Goal: Task Accomplishment & Management: Complete application form

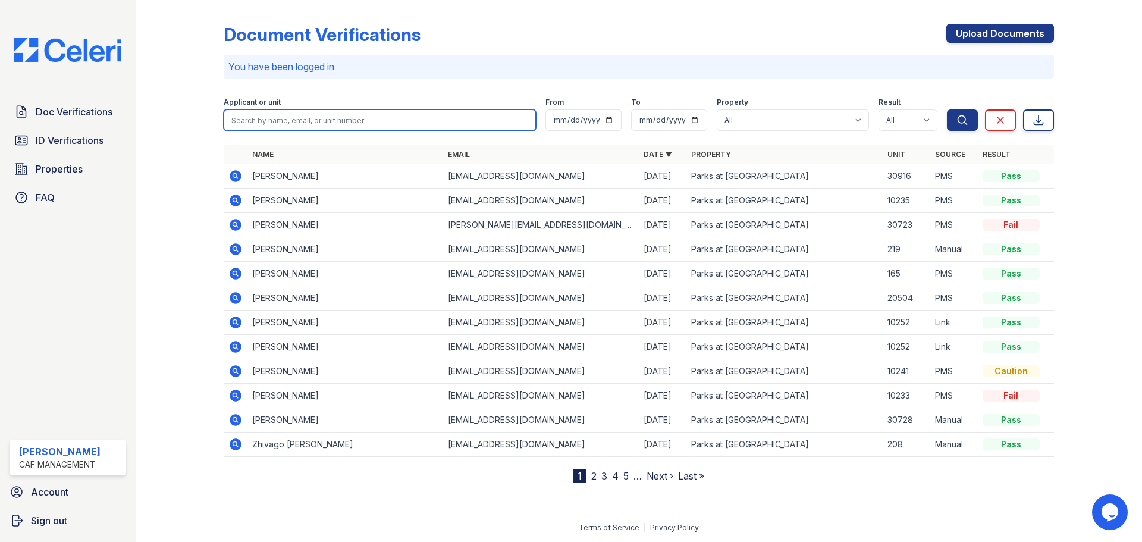
click at [388, 122] on input "search" at bounding box center [380, 119] width 312 height 21
type input "Sky [PERSON_NAME]"
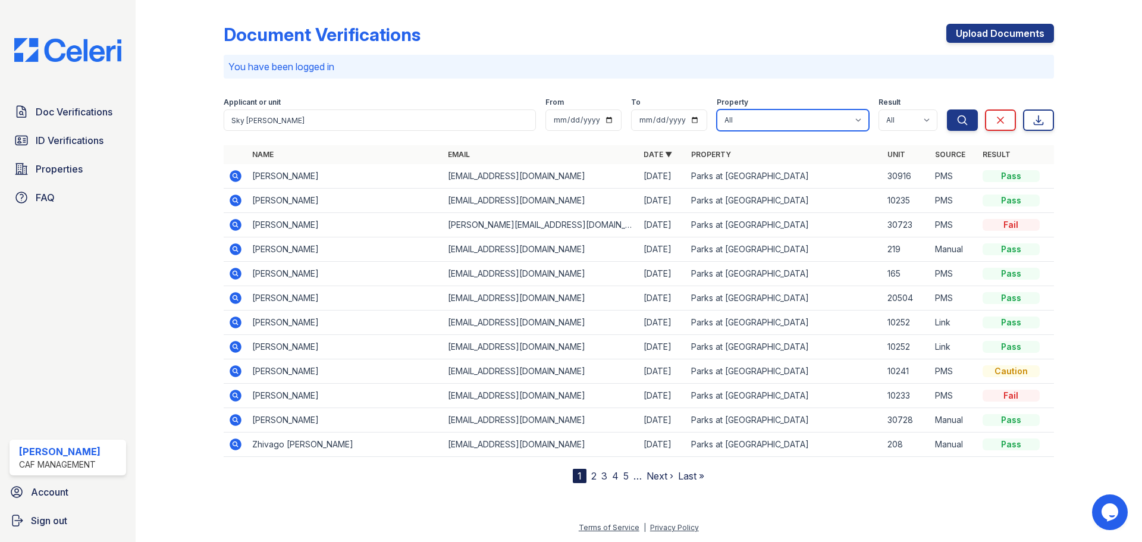
click at [860, 122] on select "All Parks at [GEOGRAPHIC_DATA]" at bounding box center [793, 119] width 152 height 21
select select "4578"
click at [717, 109] on select "All Parks at [GEOGRAPHIC_DATA]" at bounding box center [793, 119] width 152 height 21
click at [960, 122] on icon "submit" at bounding box center [962, 119] width 9 height 9
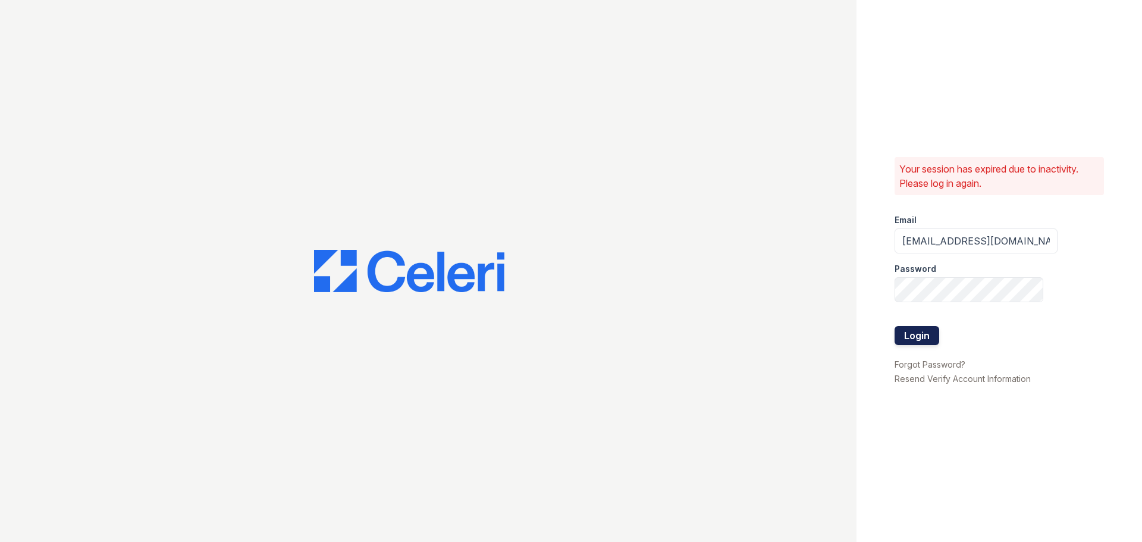
click at [919, 341] on button "Login" at bounding box center [917, 335] width 45 height 19
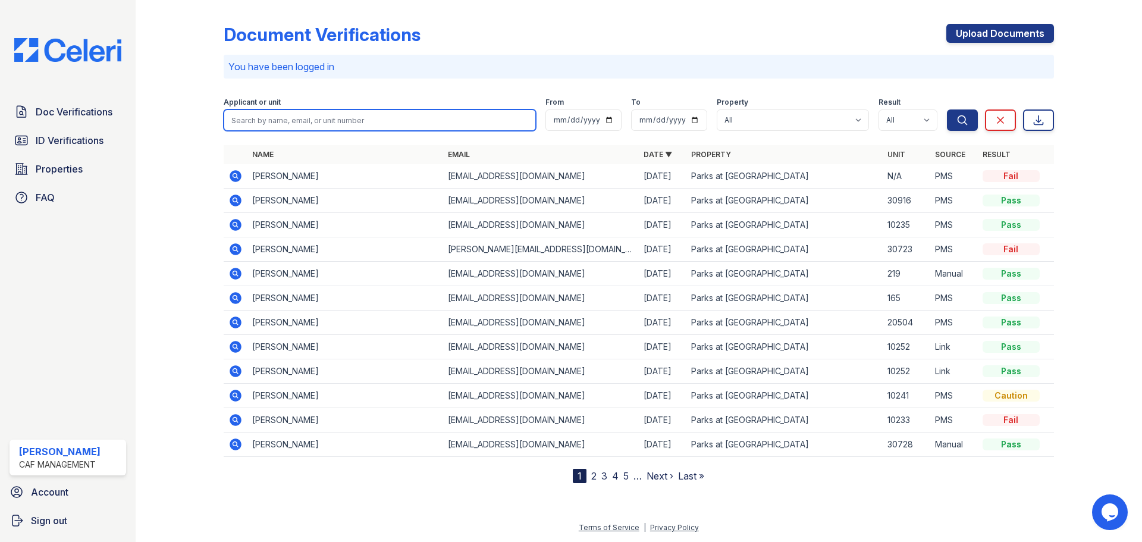
click at [294, 122] on input "search" at bounding box center [380, 119] width 312 height 21
click at [241, 111] on input "search" at bounding box center [380, 119] width 312 height 21
type input "Sky [PERSON_NAME]"
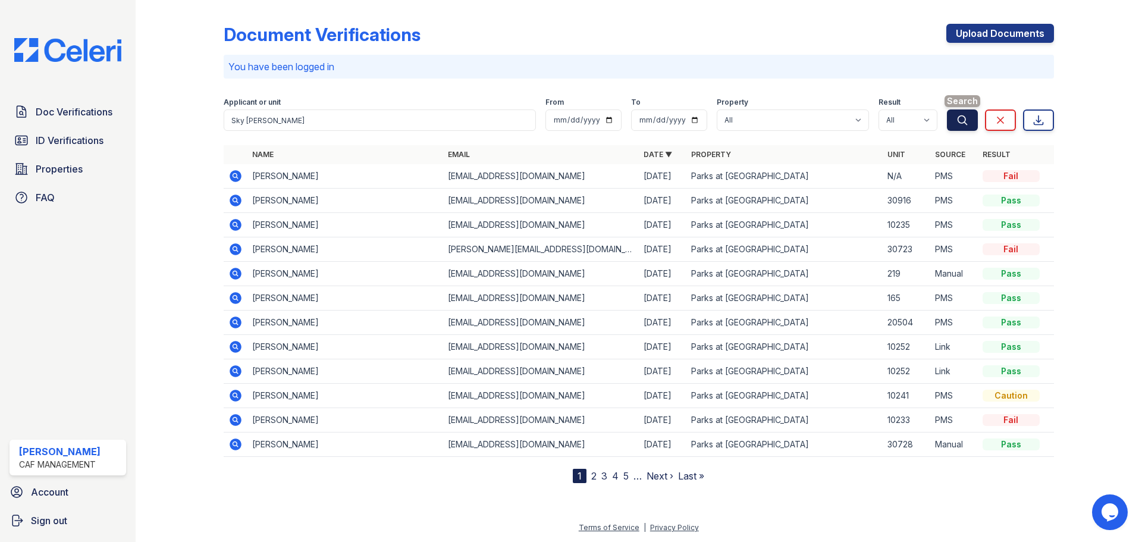
click at [960, 120] on icon "submit" at bounding box center [963, 120] width 12 height 12
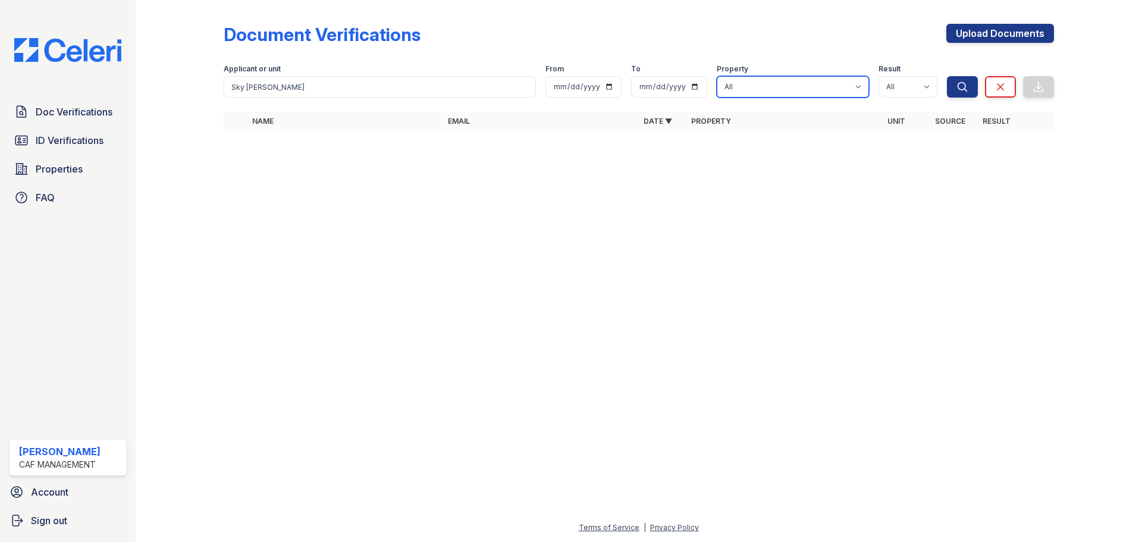
click at [861, 90] on select "All Parks at [GEOGRAPHIC_DATA]" at bounding box center [793, 86] width 152 height 21
select select "4578"
click at [717, 76] on select "All Parks at [GEOGRAPHIC_DATA]" at bounding box center [793, 86] width 152 height 21
click at [930, 92] on select "All Pass Caution Fail N/a" at bounding box center [908, 86] width 59 height 21
click at [928, 92] on select "All Pass Caution Fail N/a" at bounding box center [908, 86] width 59 height 21
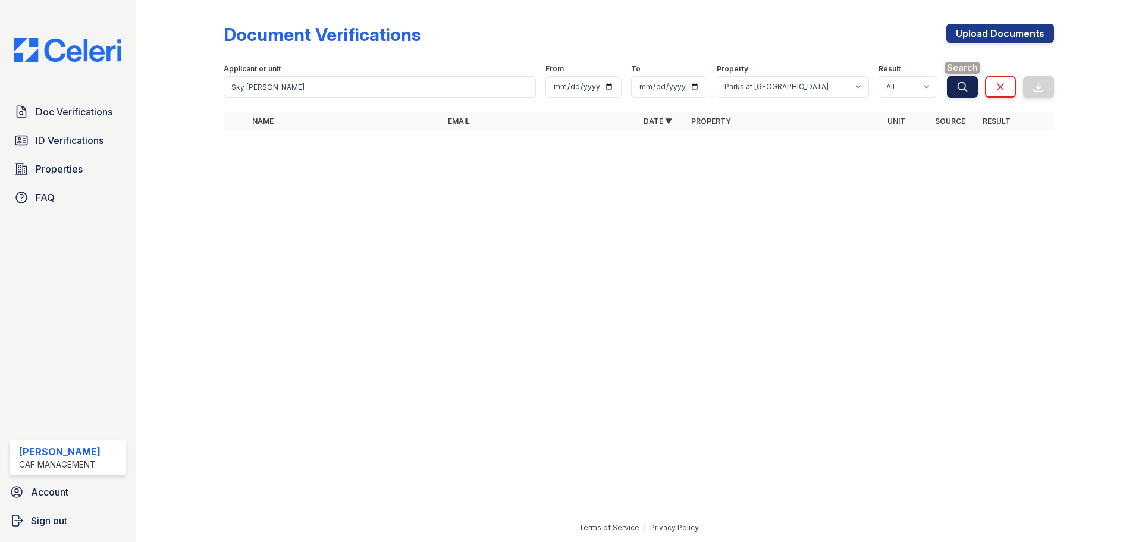
click at [968, 89] on button "Search" at bounding box center [962, 86] width 31 height 21
click at [980, 30] on link "Upload Documents" at bounding box center [1000, 33] width 108 height 19
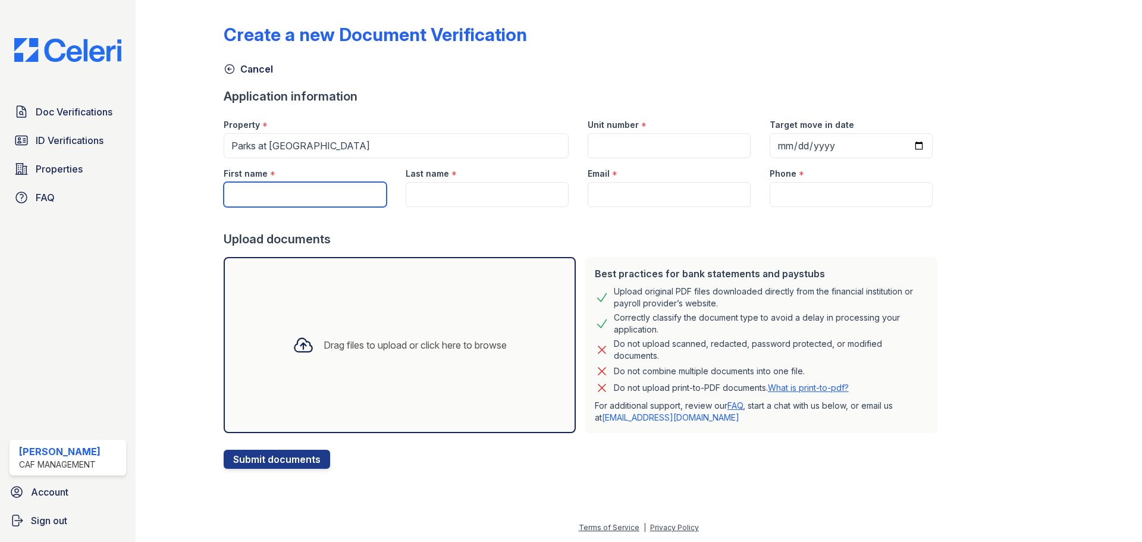
click at [344, 196] on input "First name" at bounding box center [305, 194] width 163 height 25
type input "Sky"
click at [484, 206] on input "Last name" at bounding box center [487, 194] width 163 height 25
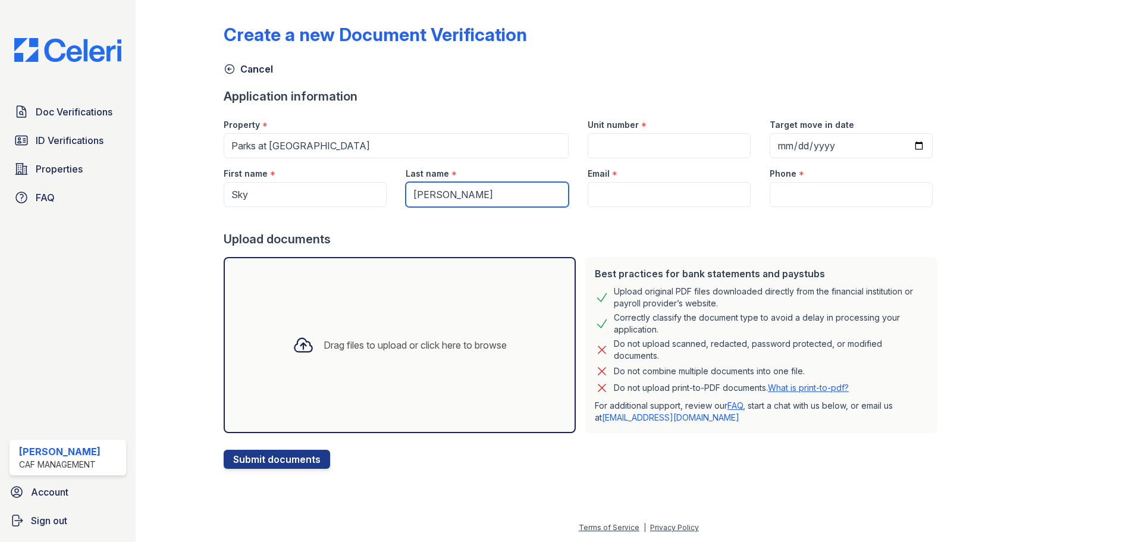
type input "Edelen"
paste input "edelensky21@gmail.com"
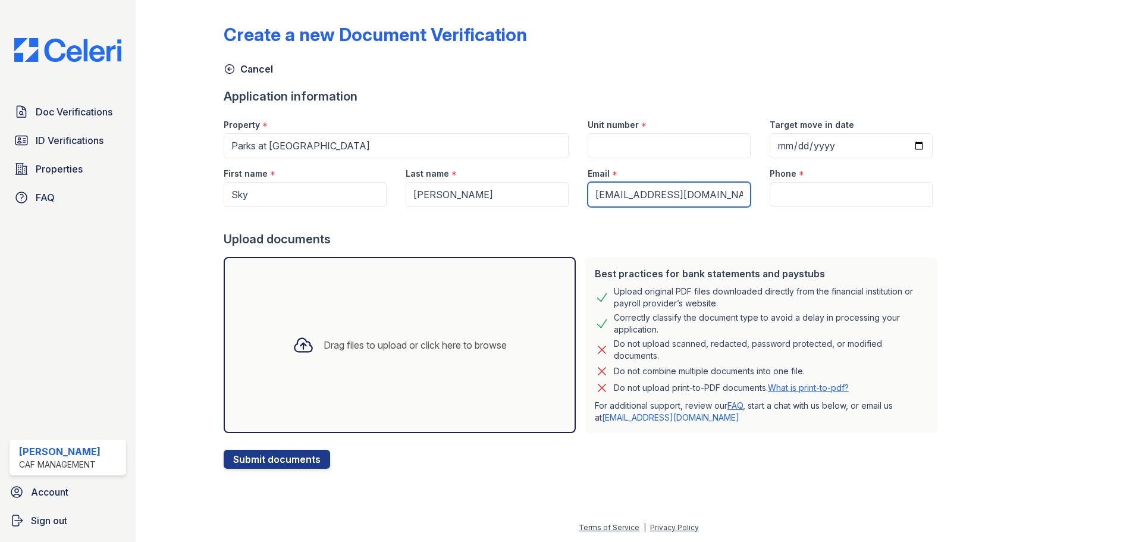
type input "edelensky21@gmail.com"
click at [614, 146] on input "Unit number" at bounding box center [669, 145] width 163 height 25
type input "10233"
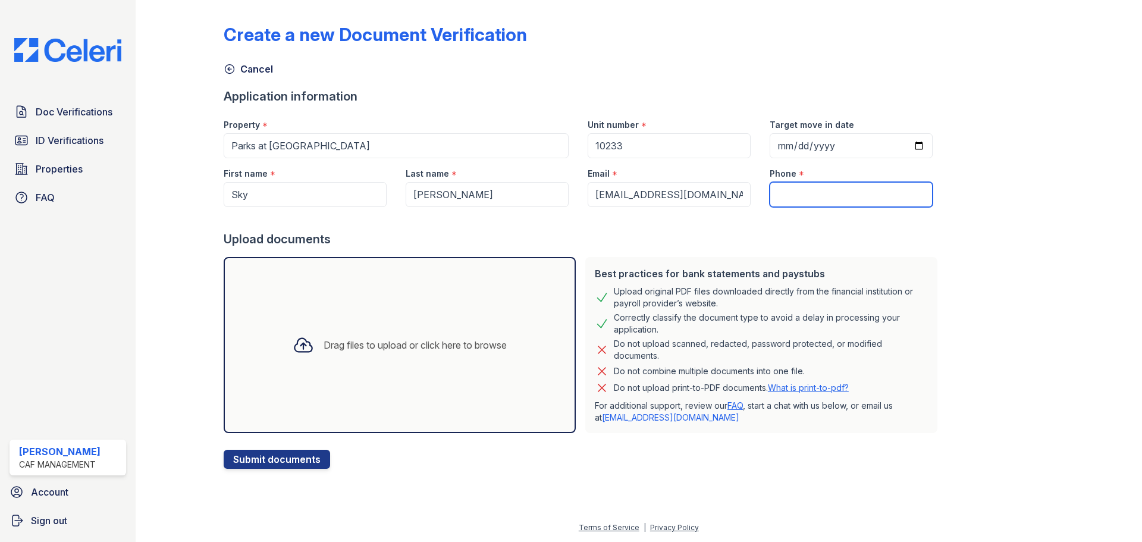
click at [775, 197] on input "Phone" at bounding box center [851, 194] width 163 height 25
paste input "Phone:(817) 676-6801"
type input "Phone:(817) 676-6801"
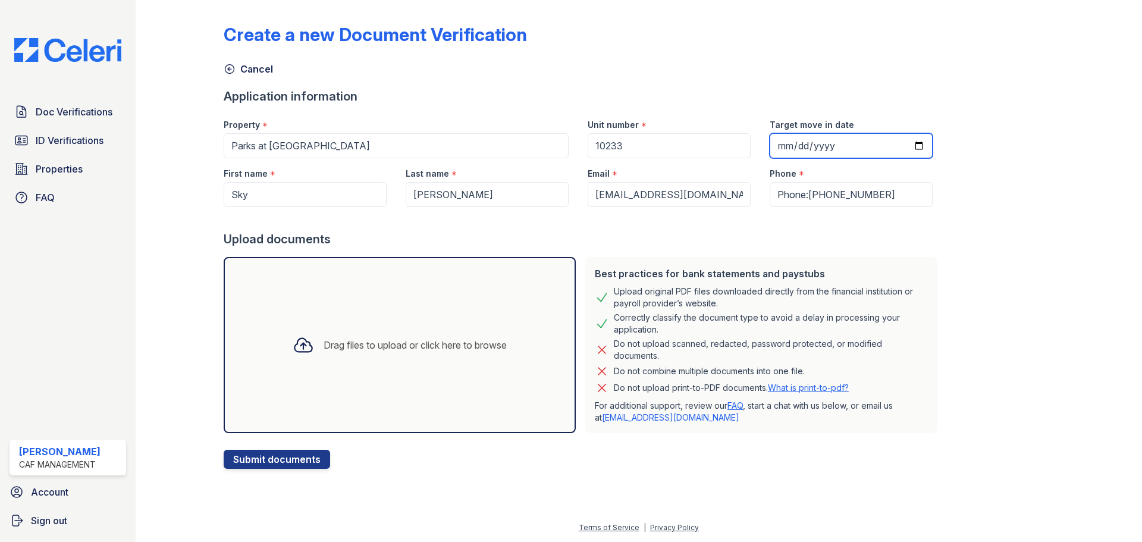
click at [903, 144] on input "Target move in date" at bounding box center [851, 145] width 163 height 25
type input "2025-09-30"
click at [287, 462] on button "Submit documents" at bounding box center [277, 459] width 106 height 19
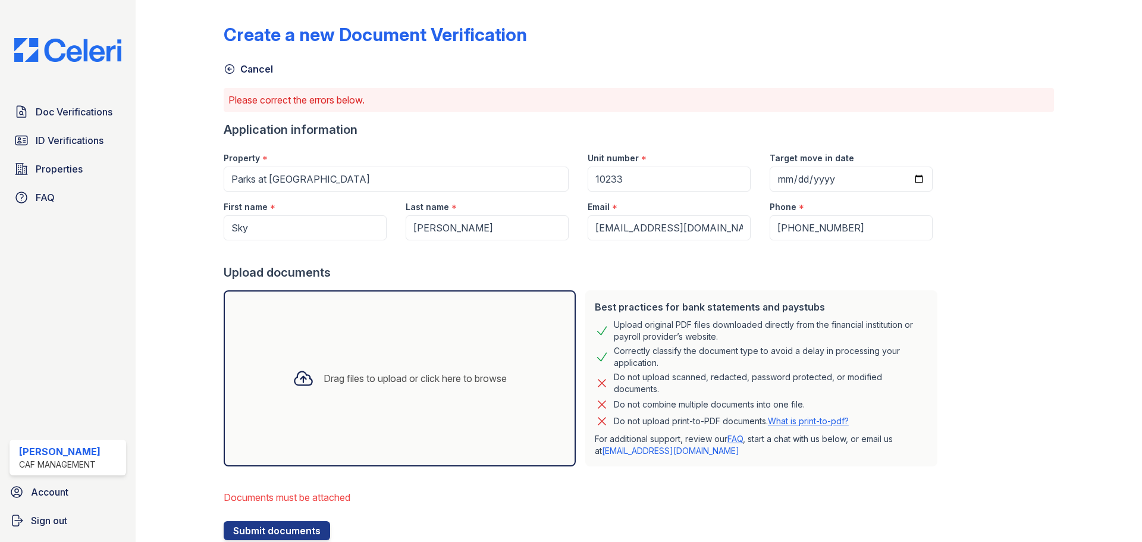
click at [377, 377] on div "Drag files to upload or click here to browse" at bounding box center [415, 378] width 183 height 14
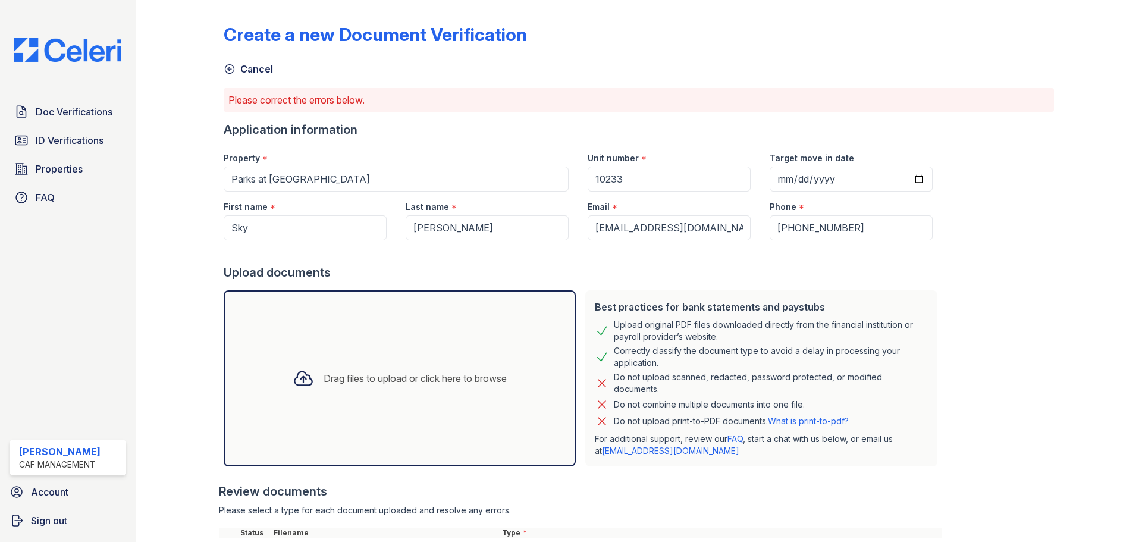
click at [392, 385] on div "Drag files to upload or click here to browse" at bounding box center [399, 378] width 233 height 40
click at [352, 377] on div "Drag files to upload or click here to browse" at bounding box center [415, 378] width 183 height 14
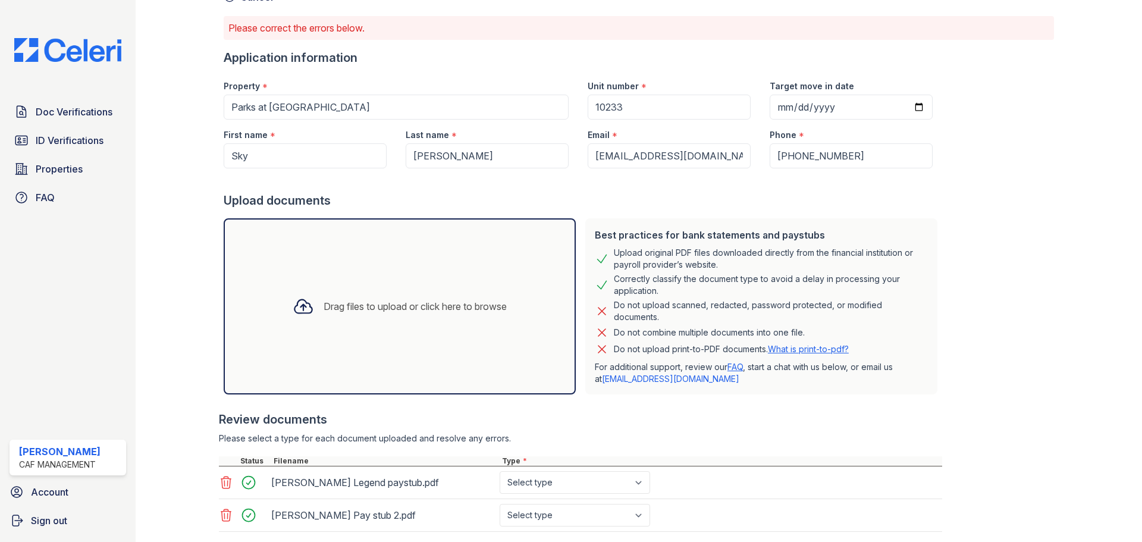
scroll to position [119, 0]
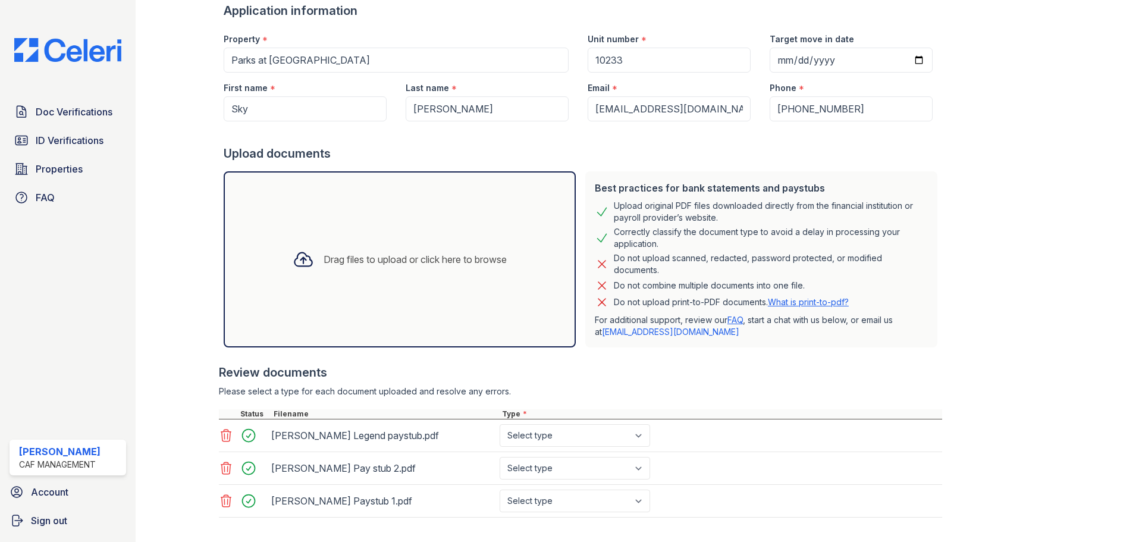
click at [325, 261] on div "Drag files to upload or click here to browse" at bounding box center [415, 259] width 183 height 14
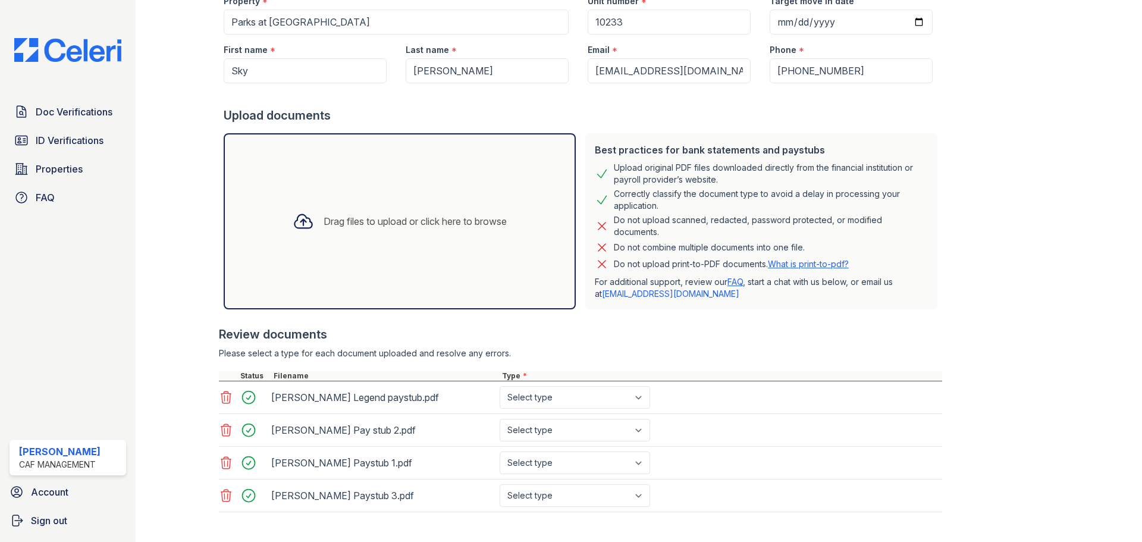
scroll to position [178, 0]
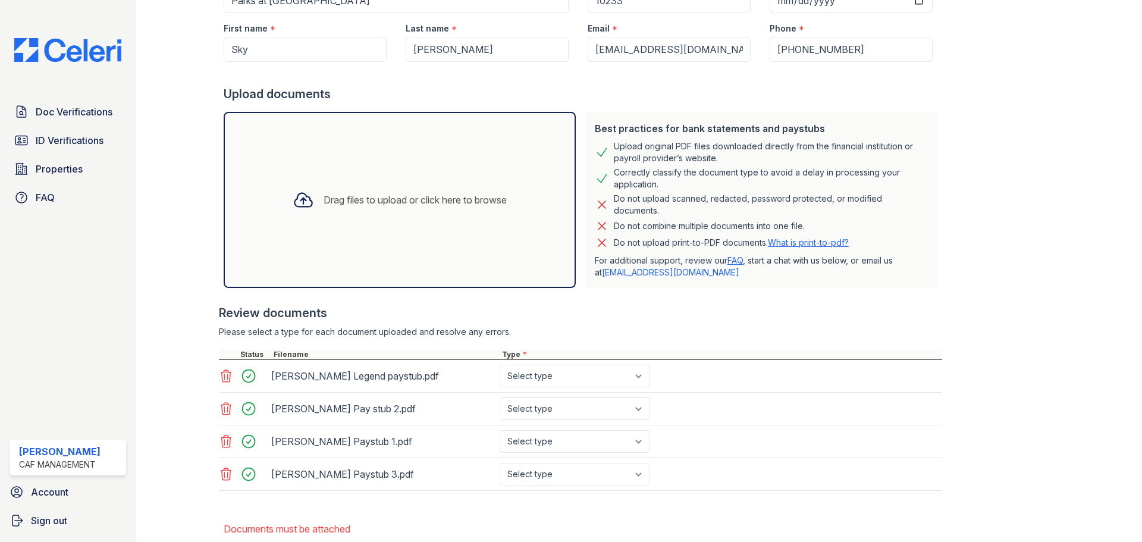
click at [310, 204] on div at bounding box center [303, 199] width 31 height 31
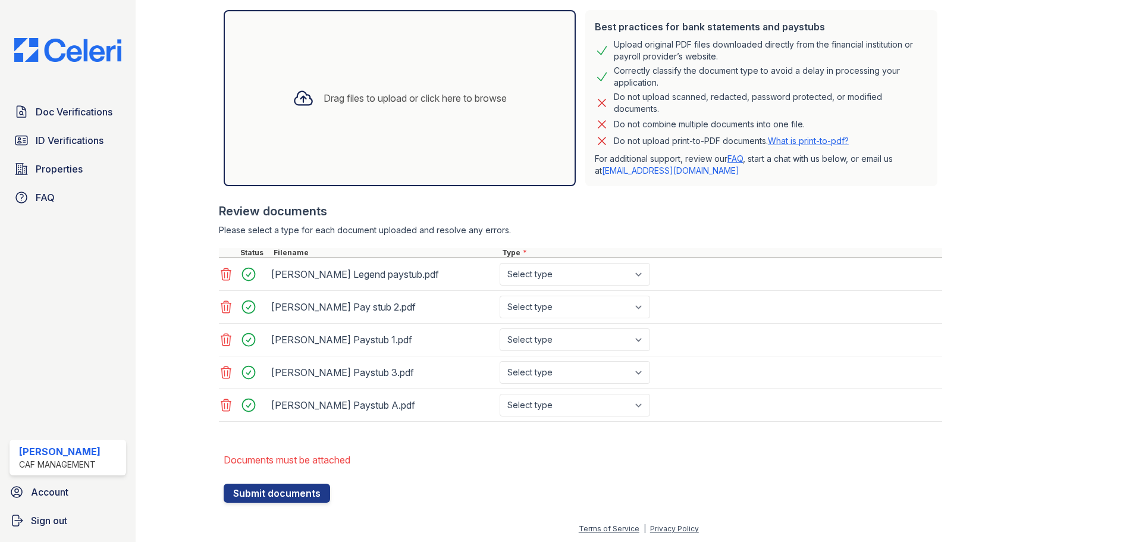
scroll to position [281, 0]
click at [324, 96] on div "Drag files to upload or click here to browse" at bounding box center [415, 97] width 183 height 14
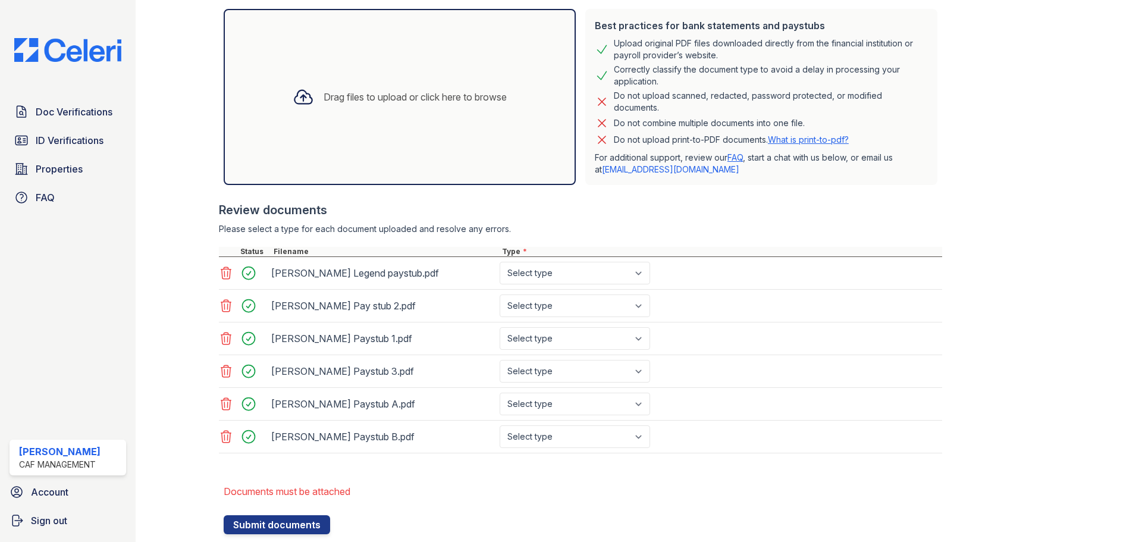
scroll to position [314, 0]
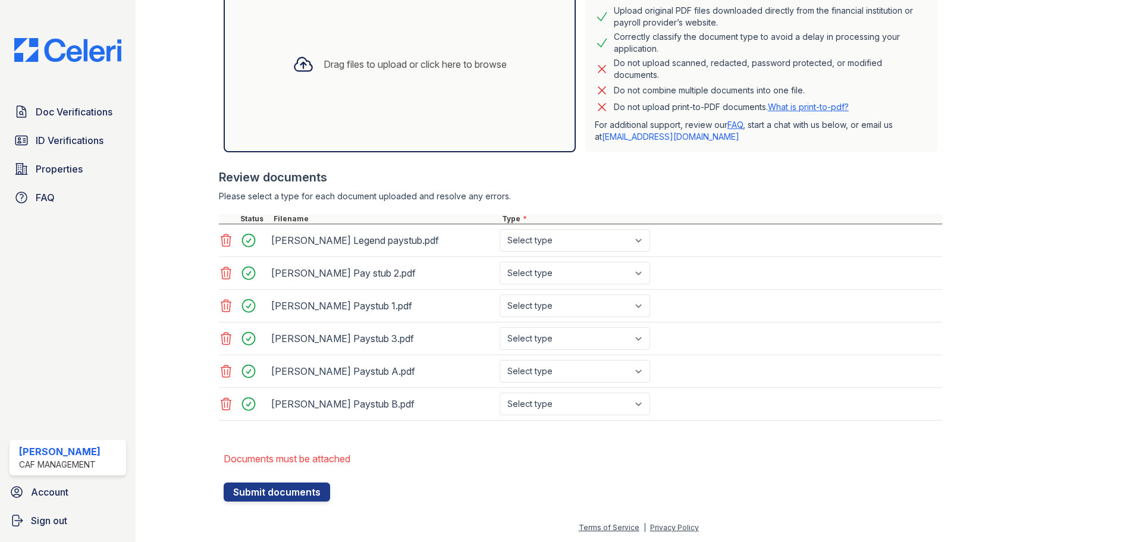
click at [293, 61] on icon at bounding box center [303, 64] width 21 height 21
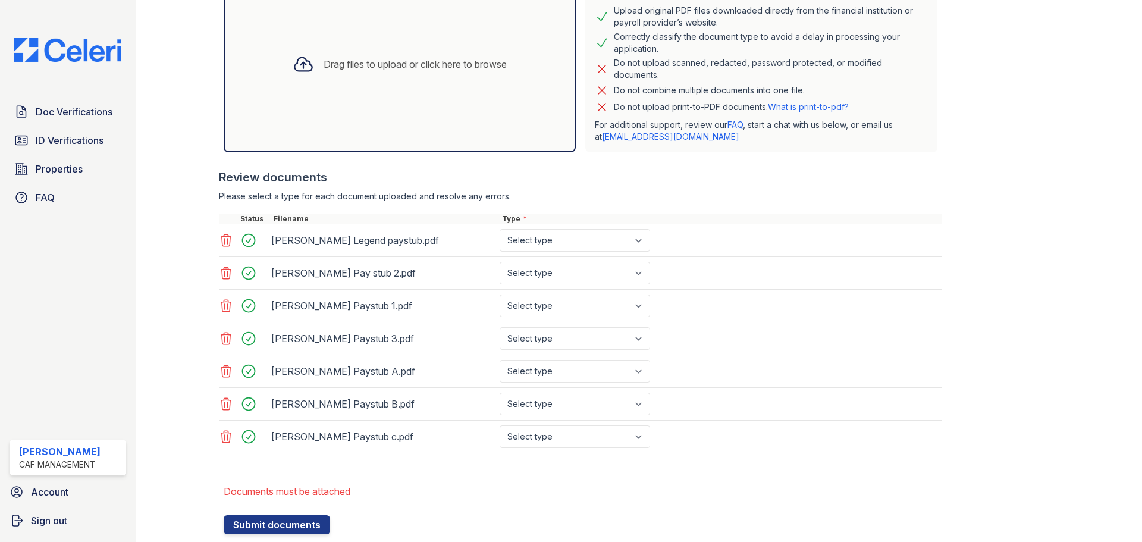
click at [312, 68] on div "Drag files to upload or click here to browse" at bounding box center [399, 64] width 233 height 40
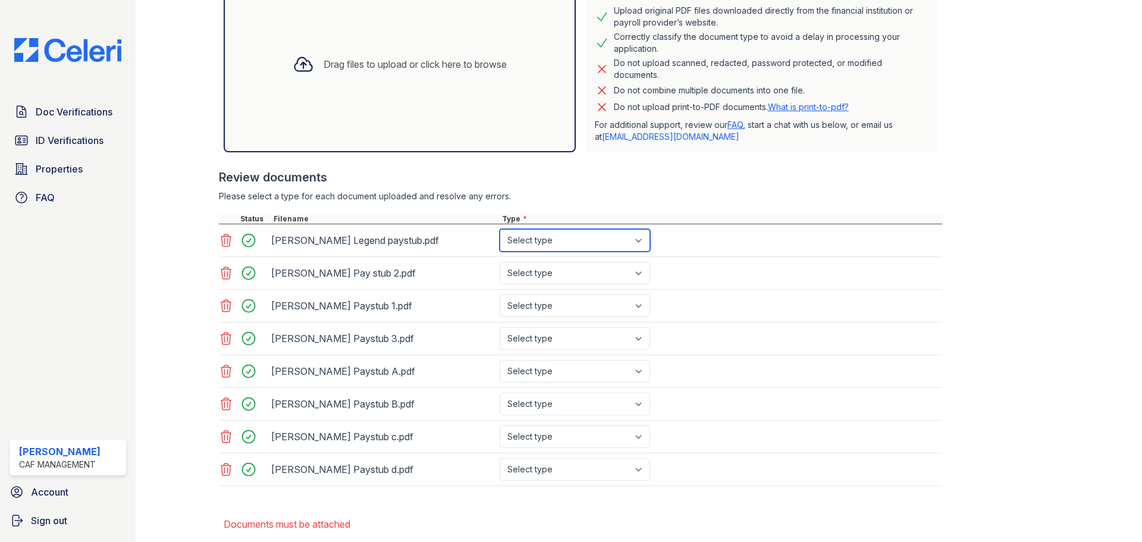
click at [640, 245] on select "Select type Paystub Bank Statement Offer Letter Tax Documents Benefit Award Let…" at bounding box center [575, 240] width 151 height 23
select select "paystub"
click at [500, 229] on select "Select type Paystub Bank Statement Offer Letter Tax Documents Benefit Award Let…" at bounding box center [575, 240] width 151 height 23
click at [635, 269] on select "Select type Paystub Bank Statement Offer Letter Tax Documents Benefit Award Let…" at bounding box center [575, 273] width 151 height 23
select select "paystub"
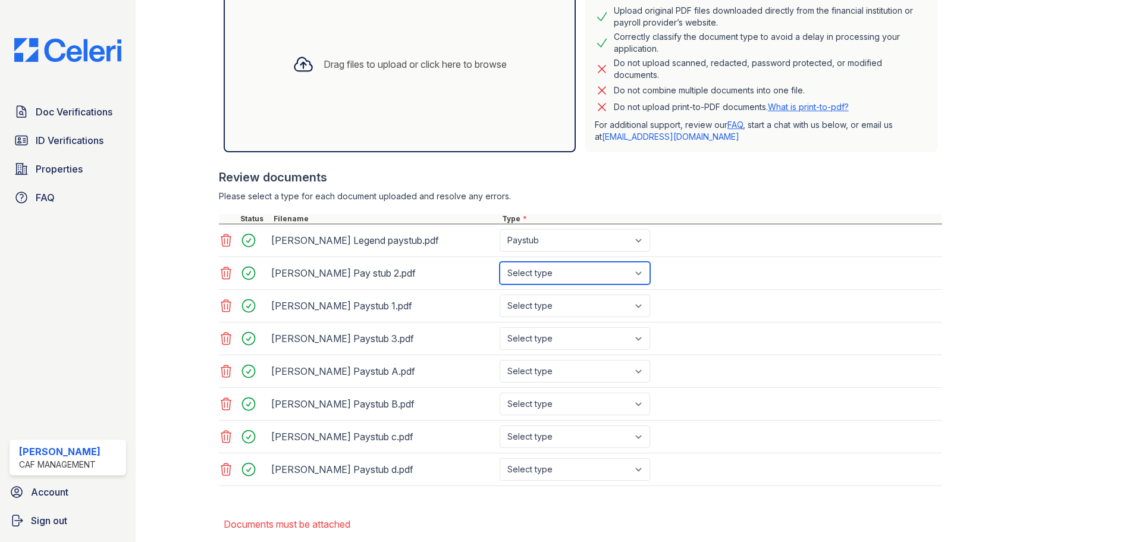
click at [500, 262] on select "Select type Paystub Bank Statement Offer Letter Tax Documents Benefit Award Let…" at bounding box center [575, 273] width 151 height 23
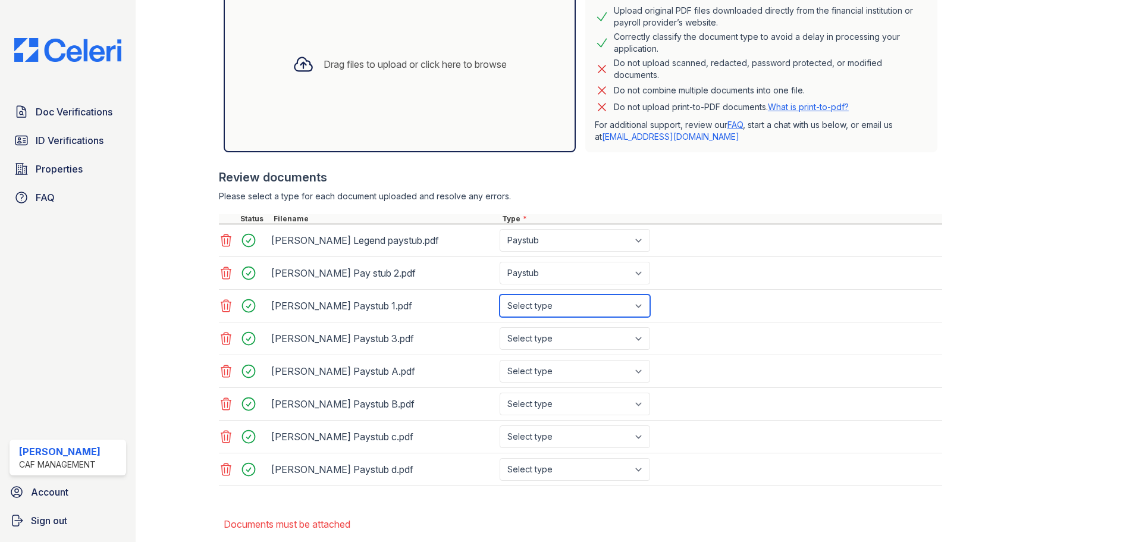
click at [637, 309] on select "Select type Paystub Bank Statement Offer Letter Tax Documents Benefit Award Let…" at bounding box center [575, 305] width 151 height 23
select select "paystub"
click at [500, 294] on select "Select type Paystub Bank Statement Offer Letter Tax Documents Benefit Award Let…" at bounding box center [575, 305] width 151 height 23
click at [632, 341] on select "Select type Paystub Bank Statement Offer Letter Tax Documents Benefit Award Let…" at bounding box center [575, 338] width 151 height 23
select select "paystub"
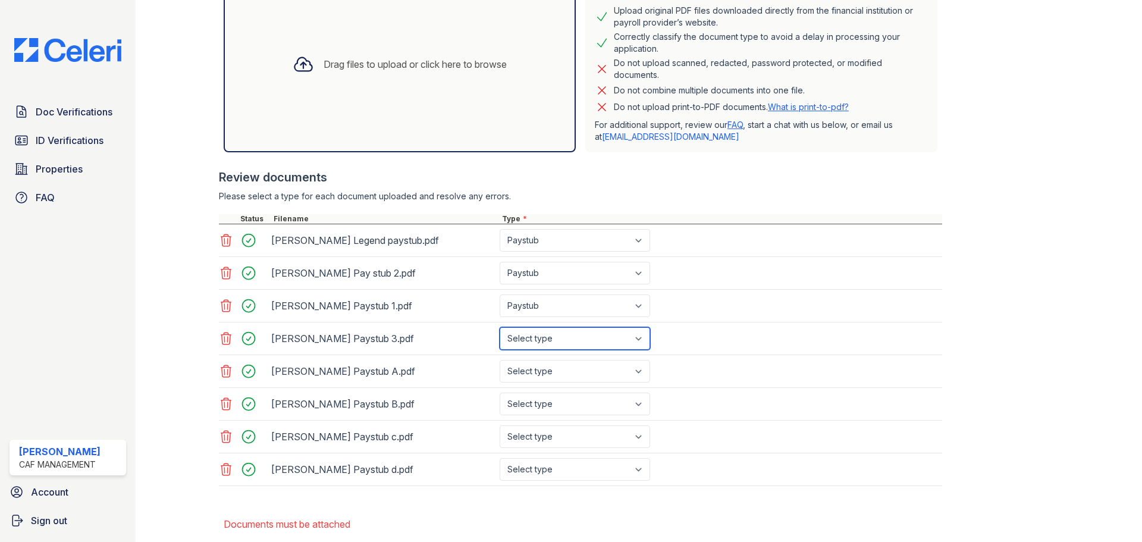
click at [500, 327] on select "Select type Paystub Bank Statement Offer Letter Tax Documents Benefit Award Let…" at bounding box center [575, 338] width 151 height 23
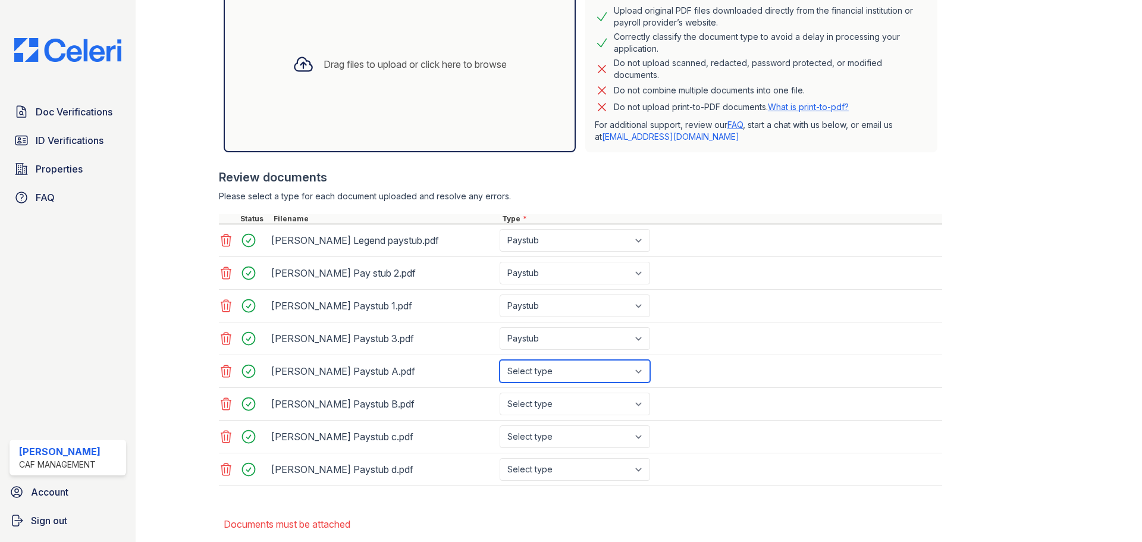
click at [632, 376] on select "Select type Paystub Bank Statement Offer Letter Tax Documents Benefit Award Let…" at bounding box center [575, 371] width 151 height 23
select select "paystub"
click at [500, 360] on select "Select type Paystub Bank Statement Offer Letter Tax Documents Benefit Award Let…" at bounding box center [575, 371] width 151 height 23
click at [615, 404] on select "Select type Paystub Bank Statement Offer Letter Tax Documents Benefit Award Let…" at bounding box center [575, 404] width 151 height 23
select select "paystub"
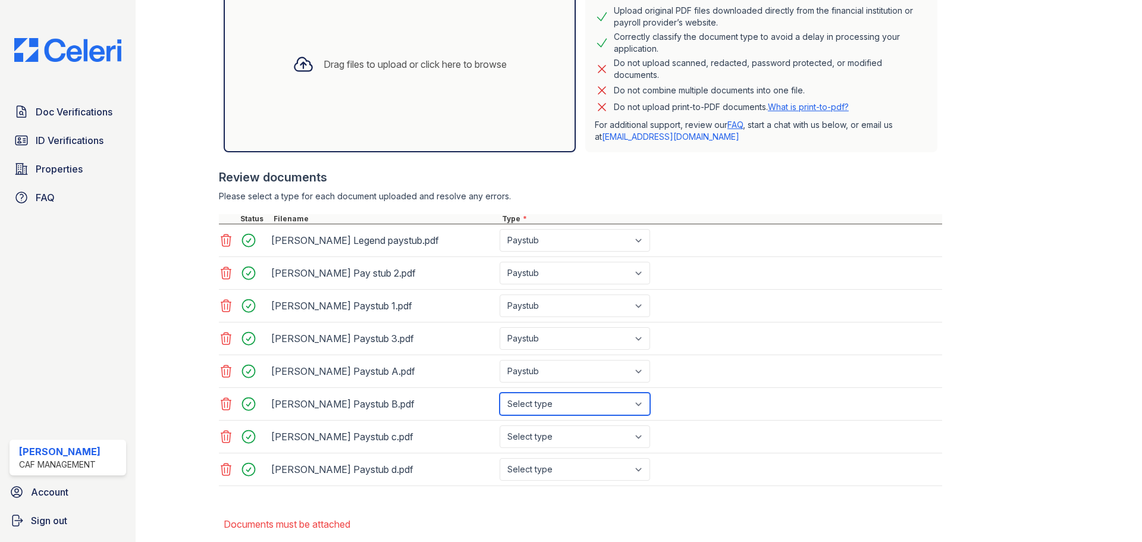
click at [500, 393] on select "Select type Paystub Bank Statement Offer Letter Tax Documents Benefit Award Let…" at bounding box center [575, 404] width 151 height 23
click at [609, 440] on select "Select type Paystub Bank Statement Offer Letter Tax Documents Benefit Award Let…" at bounding box center [575, 436] width 151 height 23
select select "paystub"
click at [500, 425] on select "Select type Paystub Bank Statement Offer Letter Tax Documents Benefit Award Let…" at bounding box center [575, 436] width 151 height 23
click at [606, 472] on select "Select type Paystub Bank Statement Offer Letter Tax Documents Benefit Award Let…" at bounding box center [575, 469] width 151 height 23
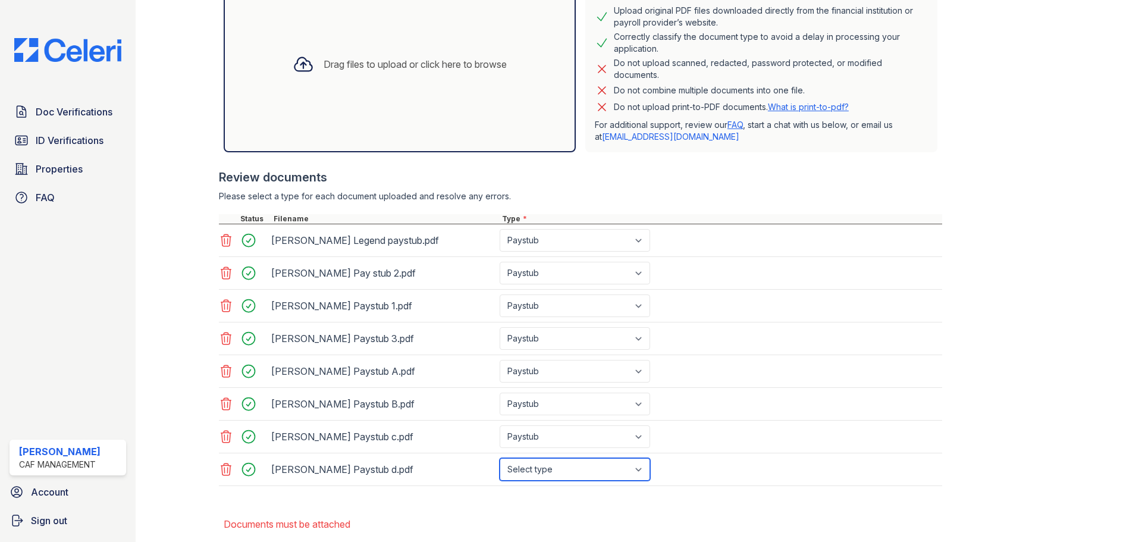
select select "paystub"
click at [500, 458] on select "Select type Paystub Bank Statement Offer Letter Tax Documents Benefit Award Let…" at bounding box center [575, 469] width 151 height 23
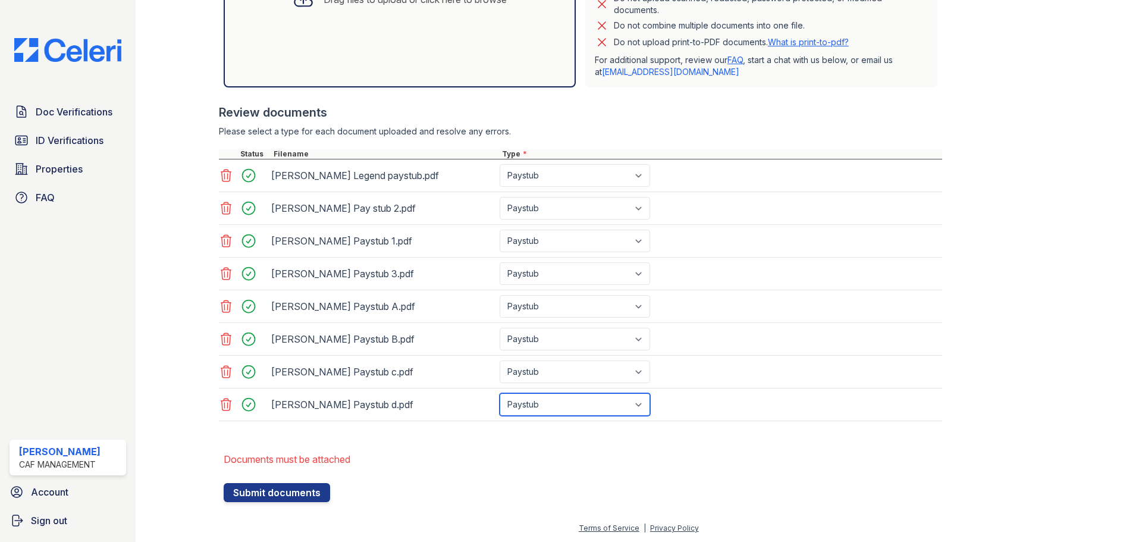
scroll to position [380, 0]
click at [243, 491] on button "Submit documents" at bounding box center [277, 491] width 106 height 19
